Goal: Transaction & Acquisition: Purchase product/service

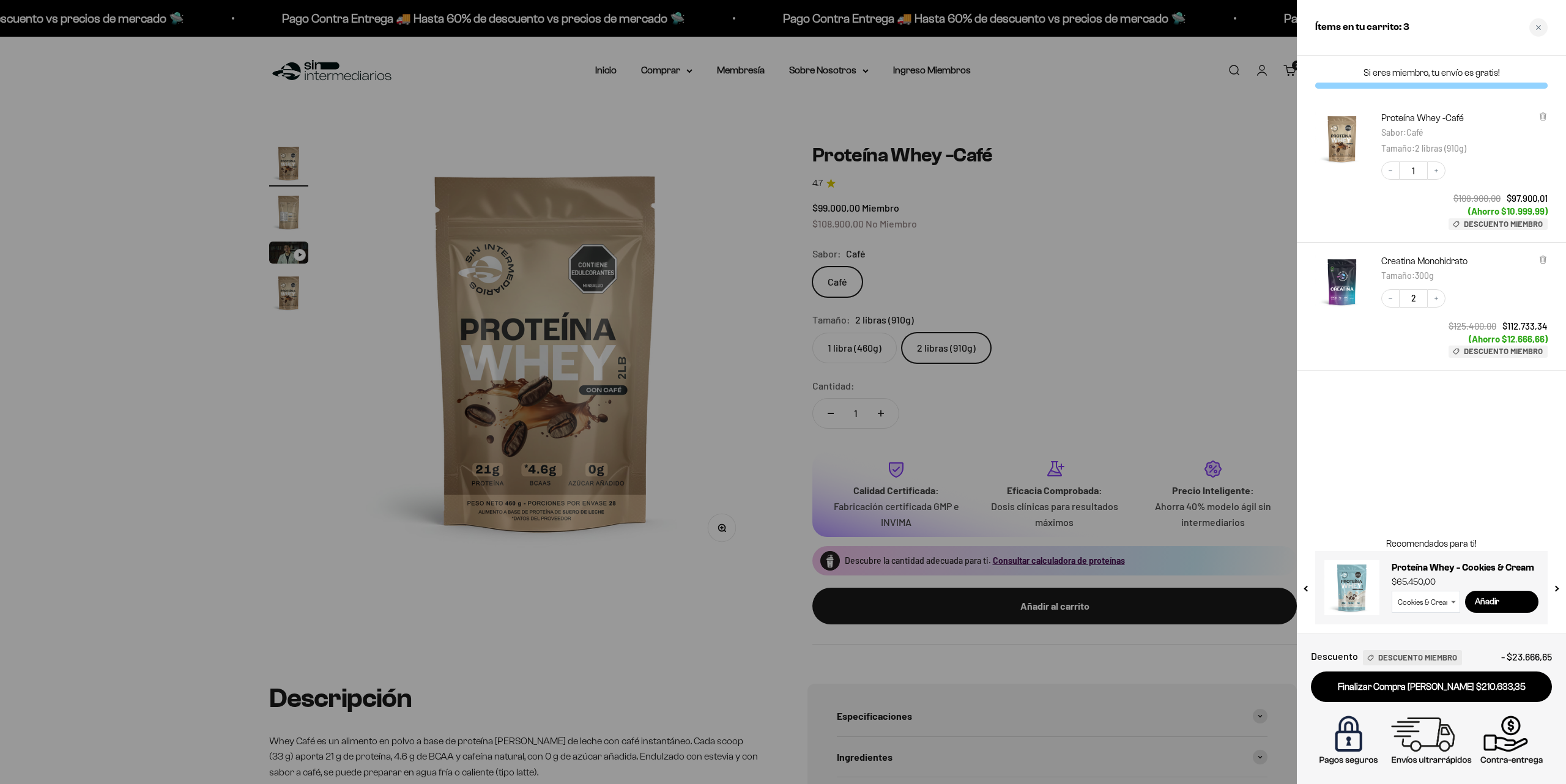
click at [794, 10] on div at bounding box center [783, 392] width 1566 height 784
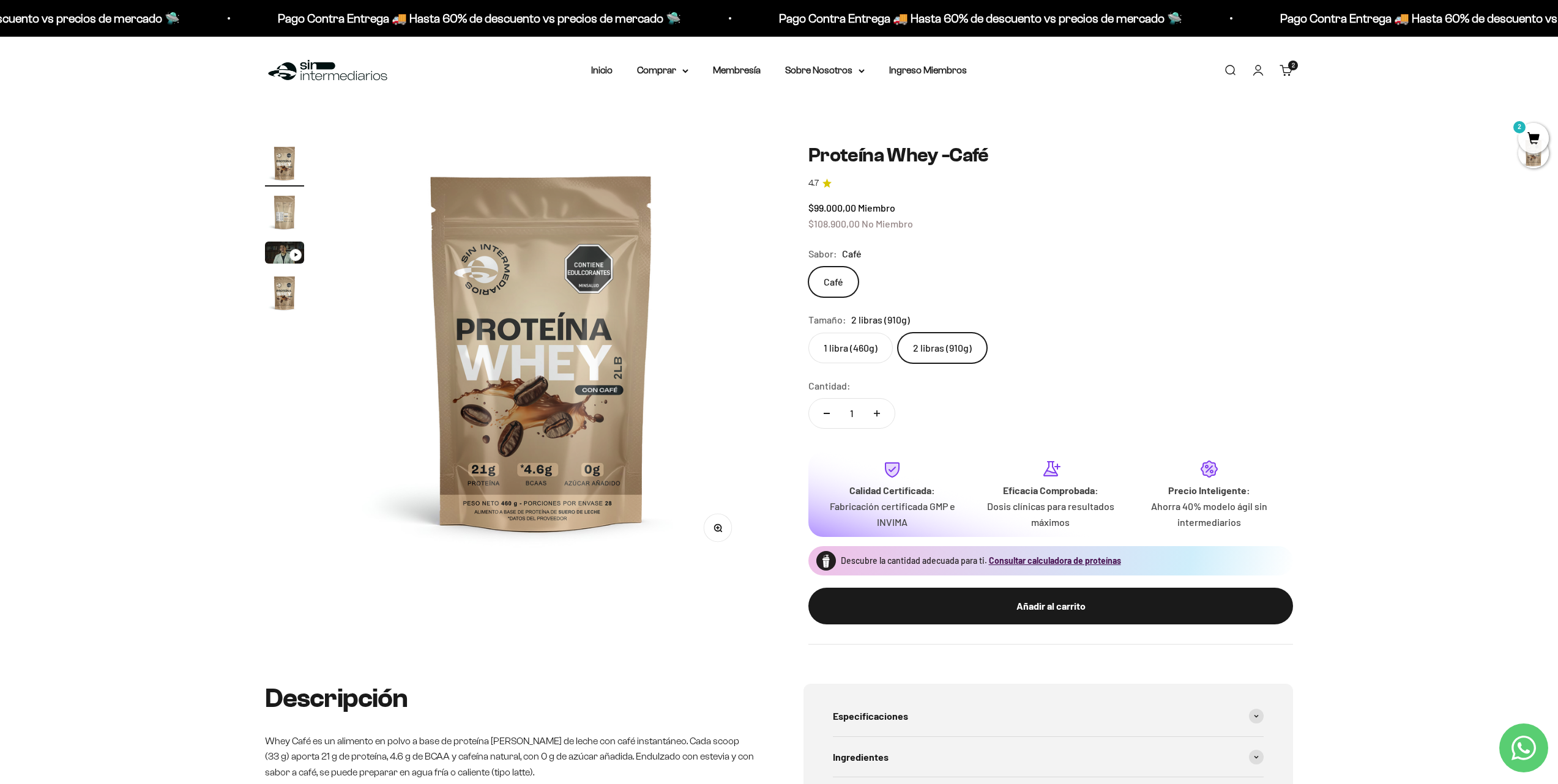
click at [1540, 135] on span "2" at bounding box center [1534, 138] width 31 height 31
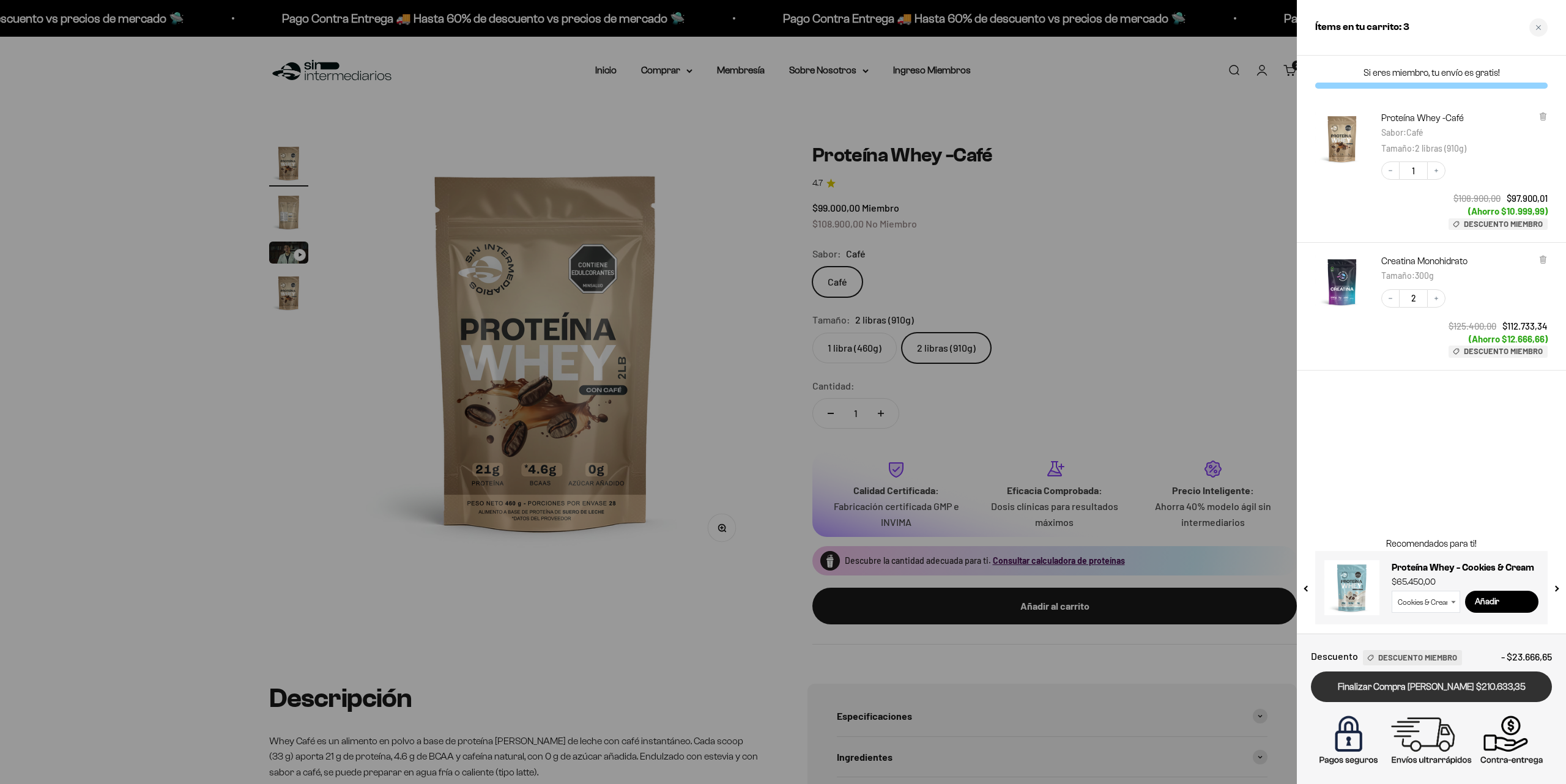
click at [1423, 689] on link "Finalizar Compra [PERSON_NAME] $210.633,35" at bounding box center [1431, 687] width 241 height 31
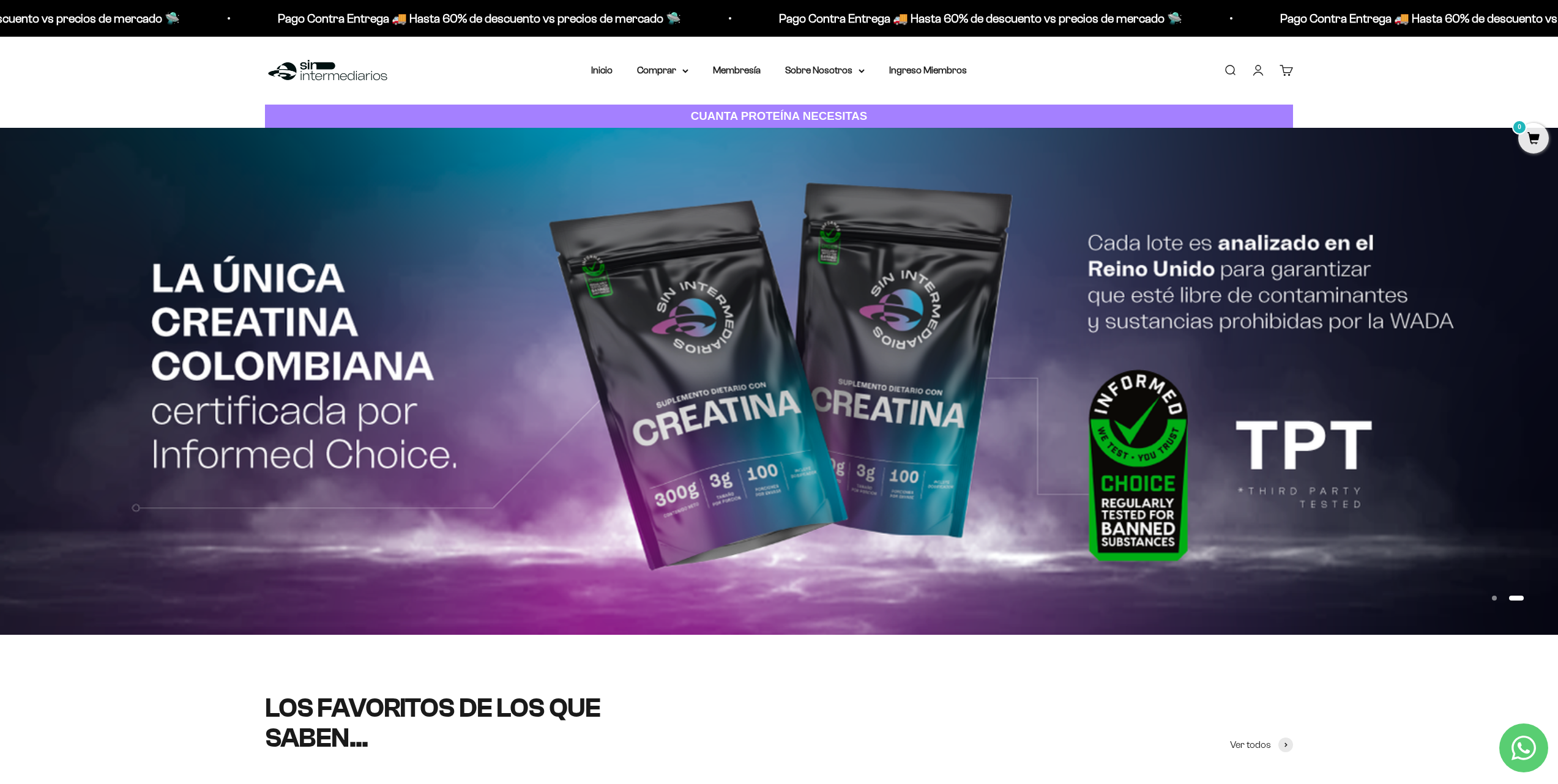
click at [1262, 73] on link "Cuenta" at bounding box center [1258, 70] width 13 height 13
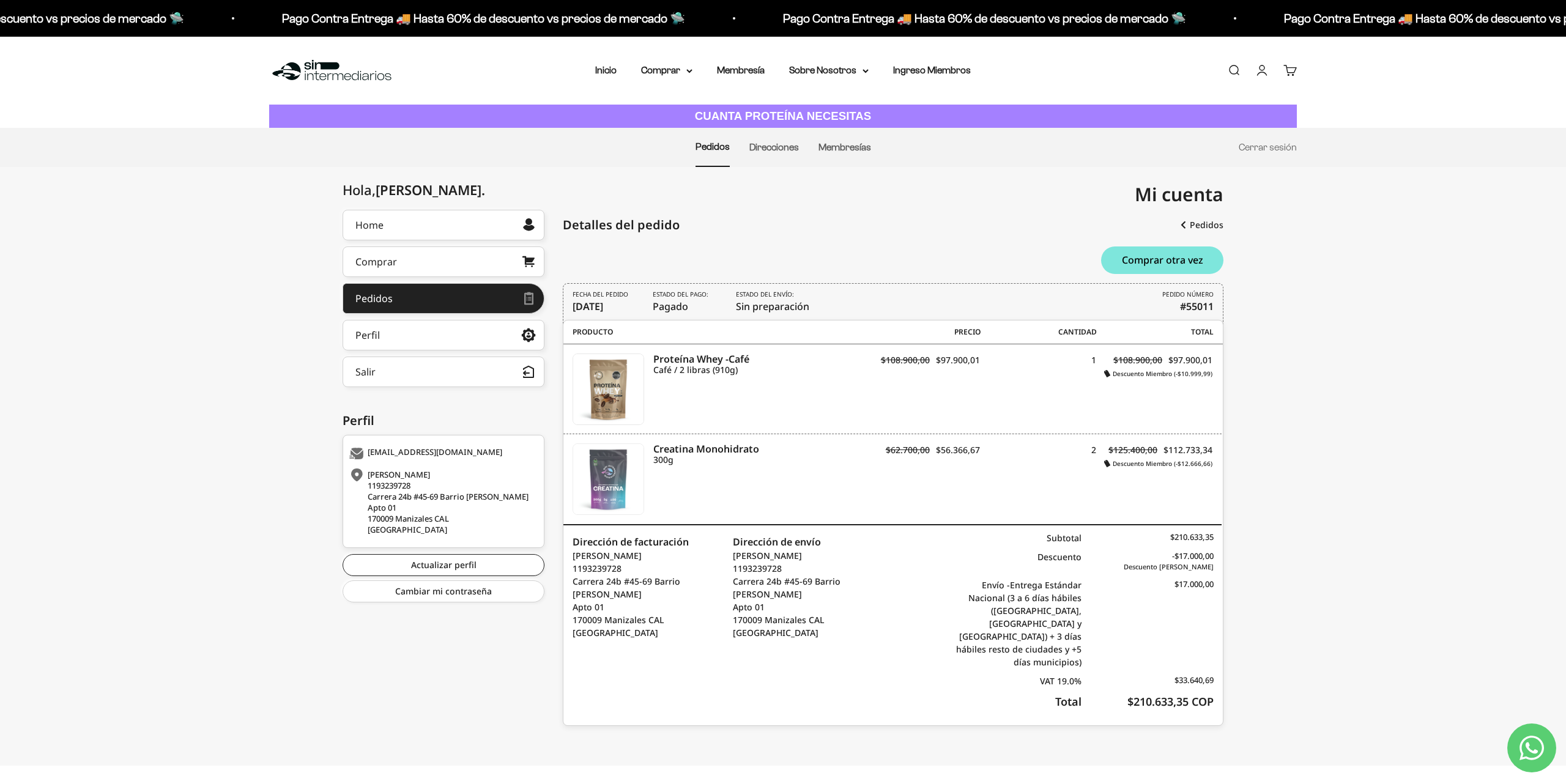
click at [599, 480] on img at bounding box center [609, 479] width 70 height 70
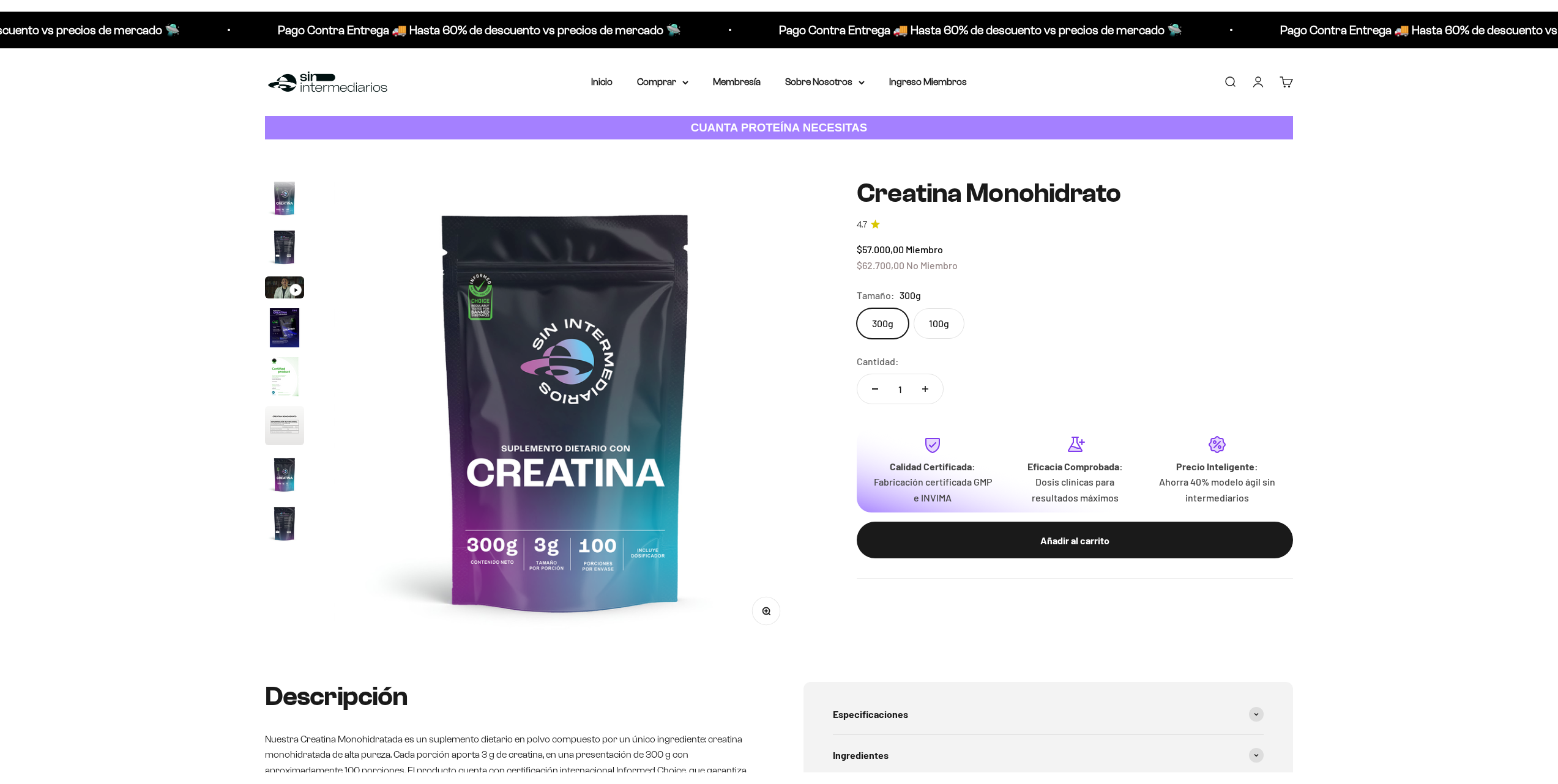
scroll to position [50, 0]
